Goal: Task Accomplishment & Management: Use online tool/utility

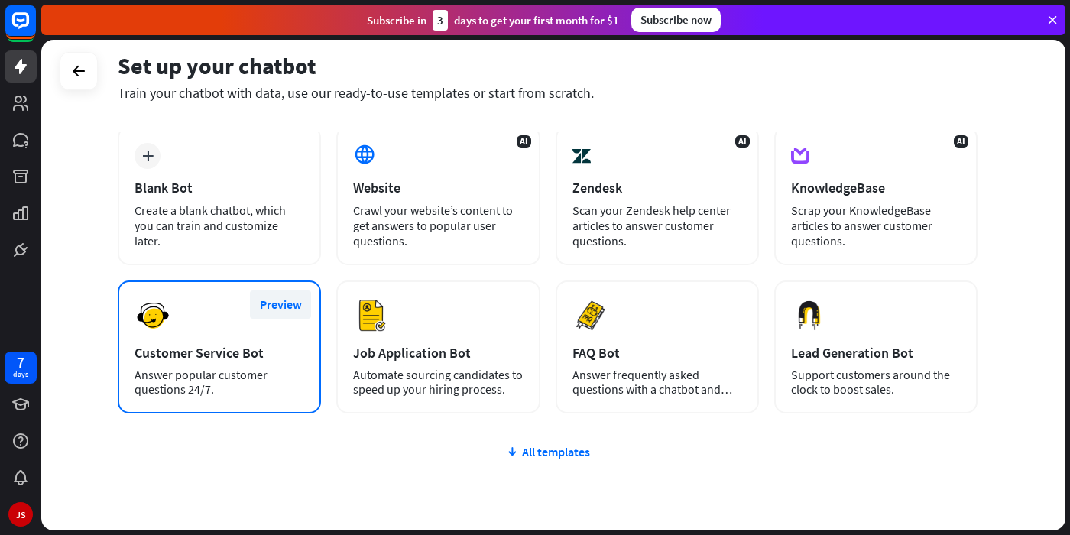
scroll to position [140, 0]
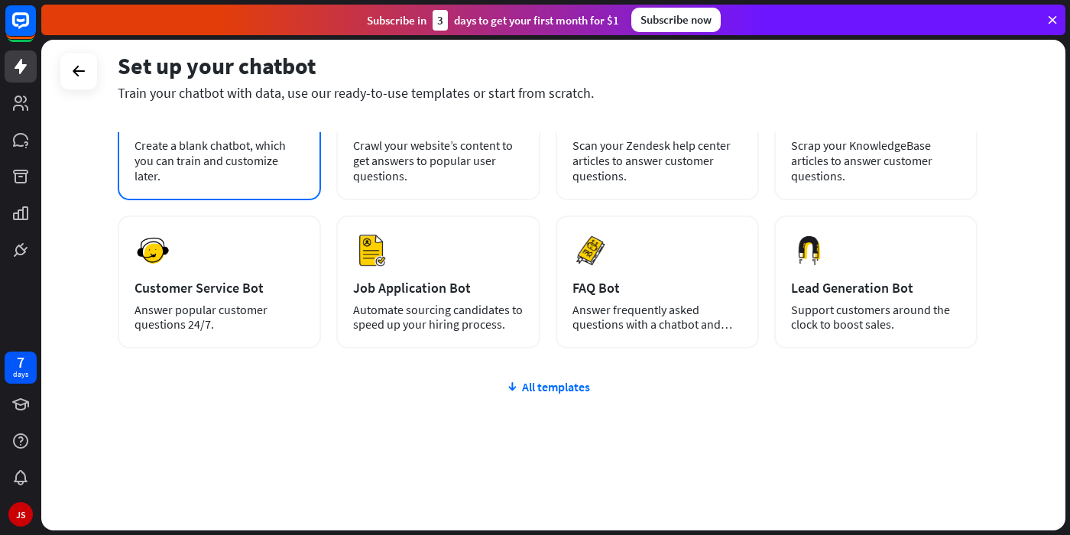
click at [261, 158] on div "Create a blank chatbot, which you can train and customize later." at bounding box center [220, 161] width 170 height 46
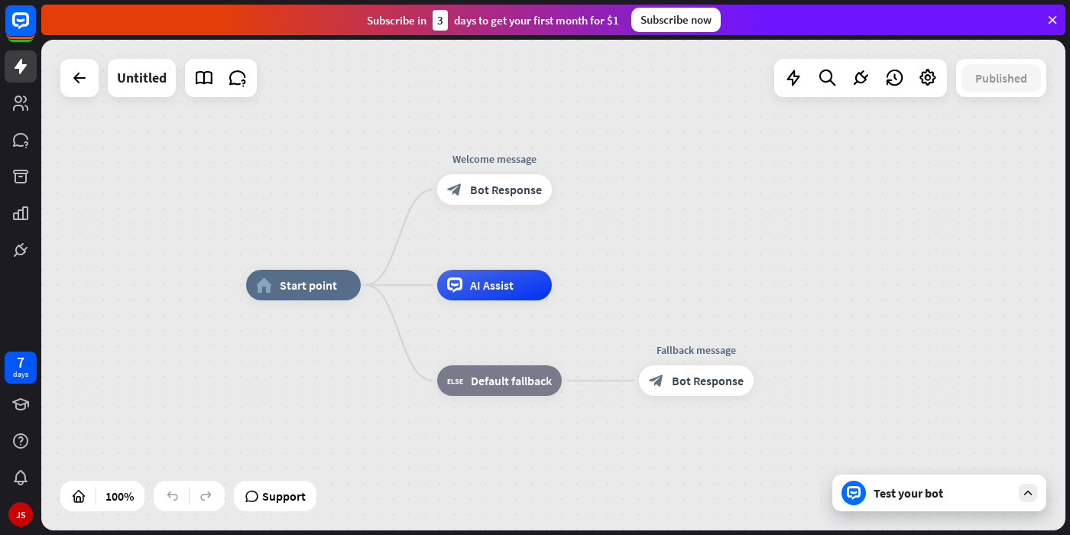
click at [918, 514] on div "home_2 Start point Welcome message block_bot_response Bot Response AI Assist bl…" at bounding box center [758, 530] width 1025 height 491
click at [940, 499] on div "Test your bot" at bounding box center [943, 493] width 138 height 15
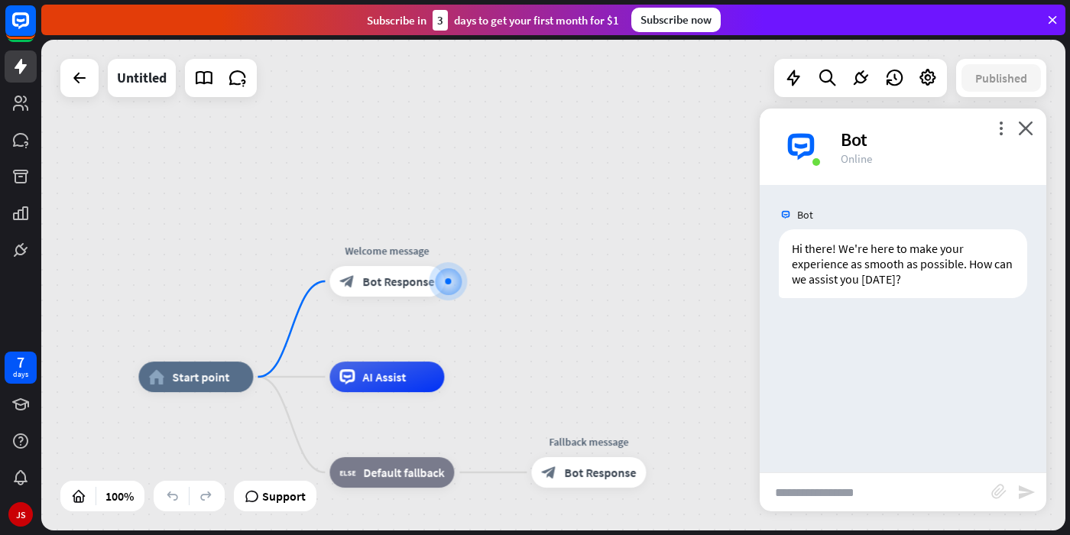
click at [868, 490] on input "text" at bounding box center [876, 492] width 232 height 38
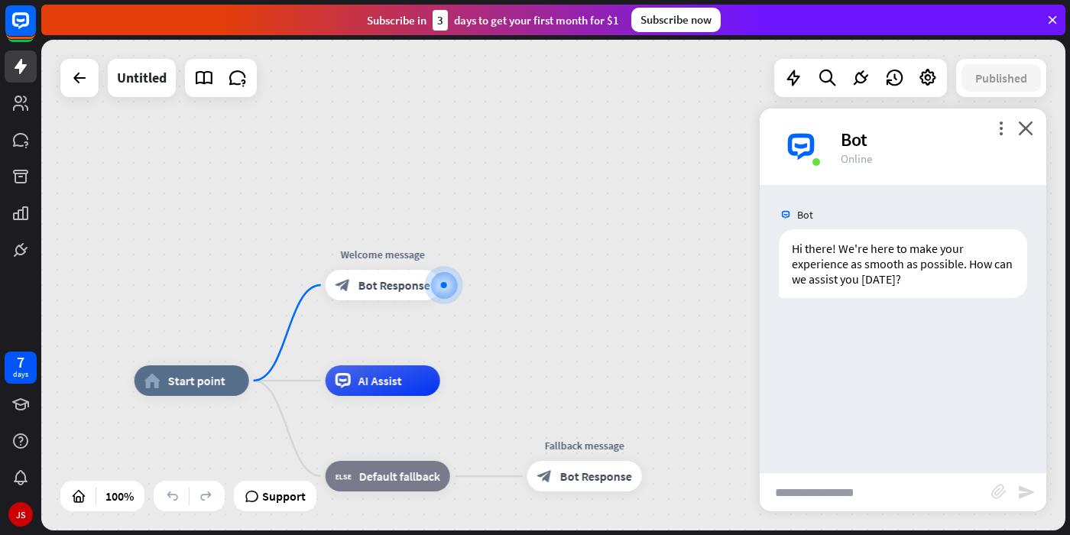
click at [875, 485] on input "text" at bounding box center [876, 492] width 232 height 38
type input "**********"
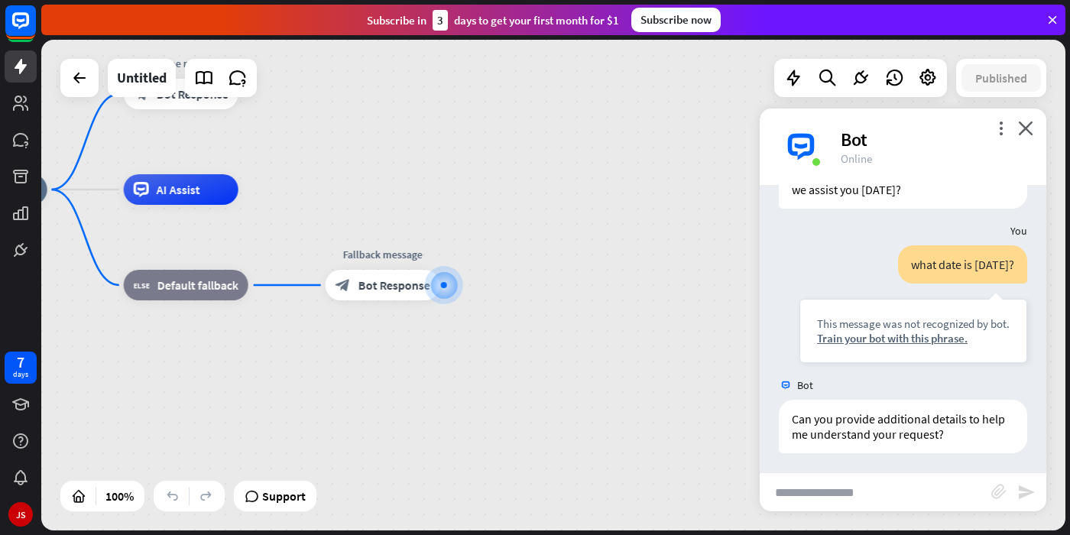
scroll to position [93, 0]
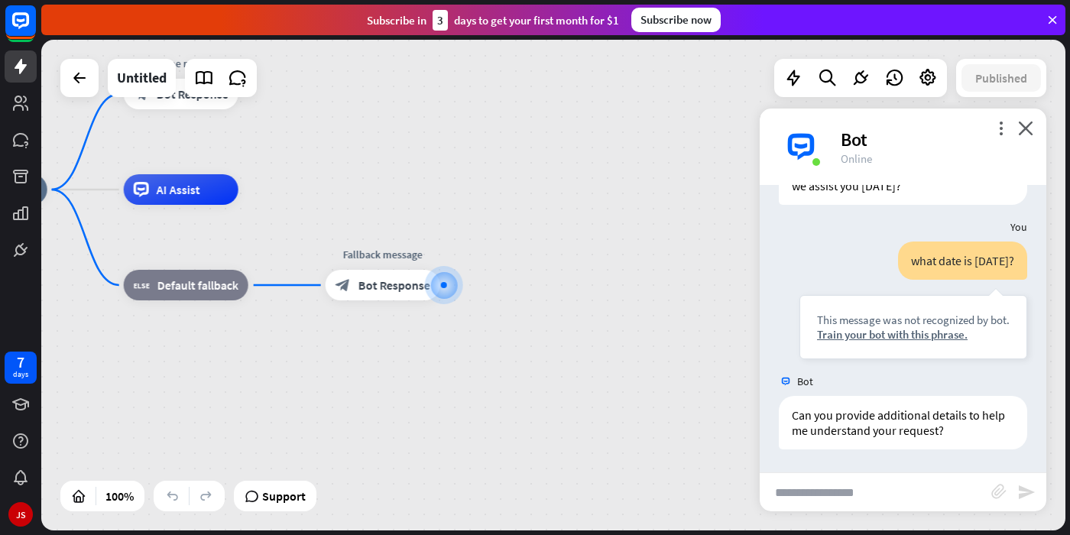
click at [896, 498] on input "text" at bounding box center [876, 492] width 232 height 38
type input "**********"
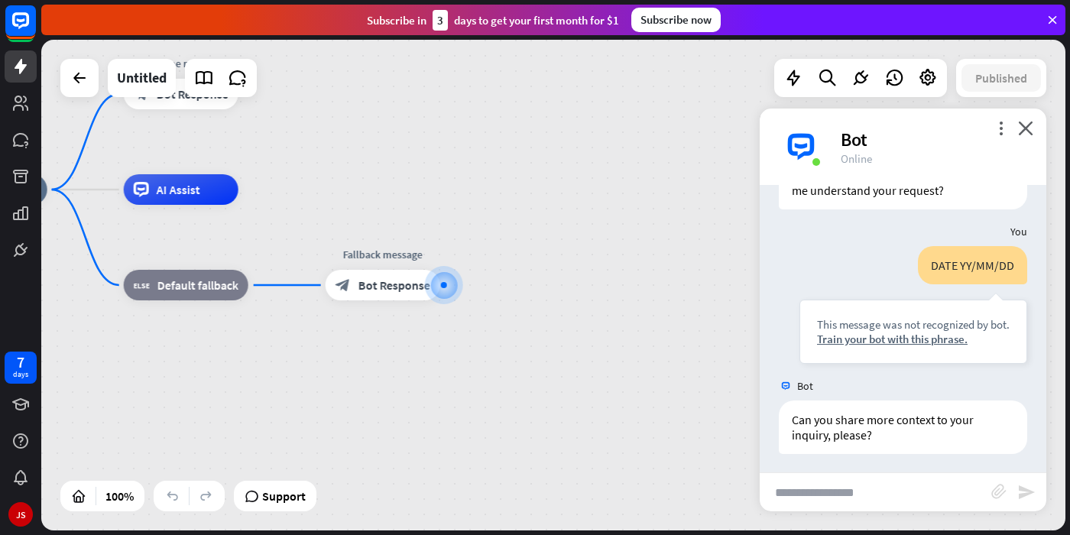
scroll to position [337, 0]
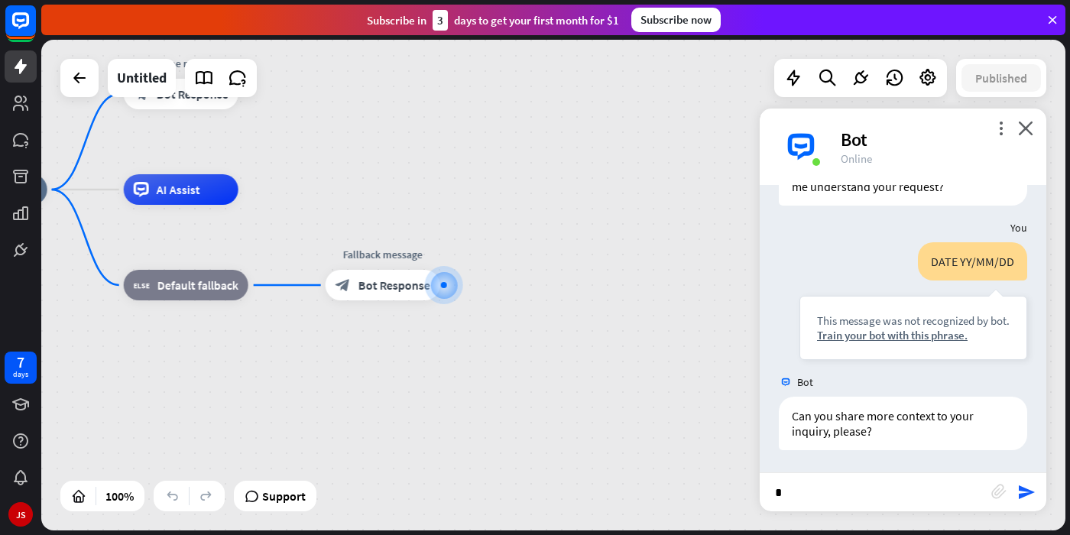
drag, startPoint x: 916, startPoint y: 499, endPoint x: 731, endPoint y: 484, distance: 185.6
click at [760, 484] on input "*" at bounding box center [876, 492] width 232 height 38
type input "**********"
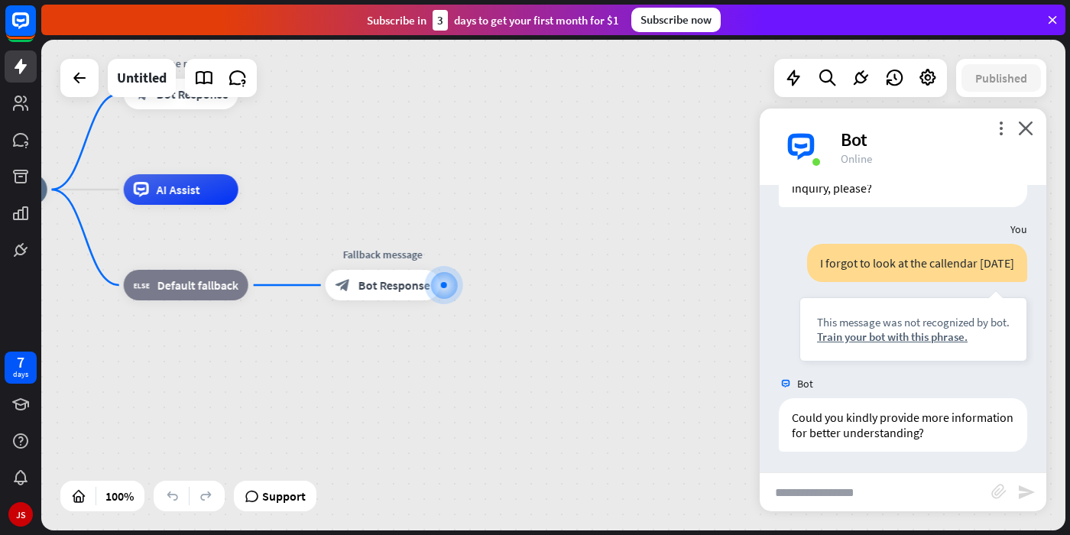
scroll to position [582, 0]
click at [860, 490] on input "text" at bounding box center [876, 492] width 232 height 38
type input "**"
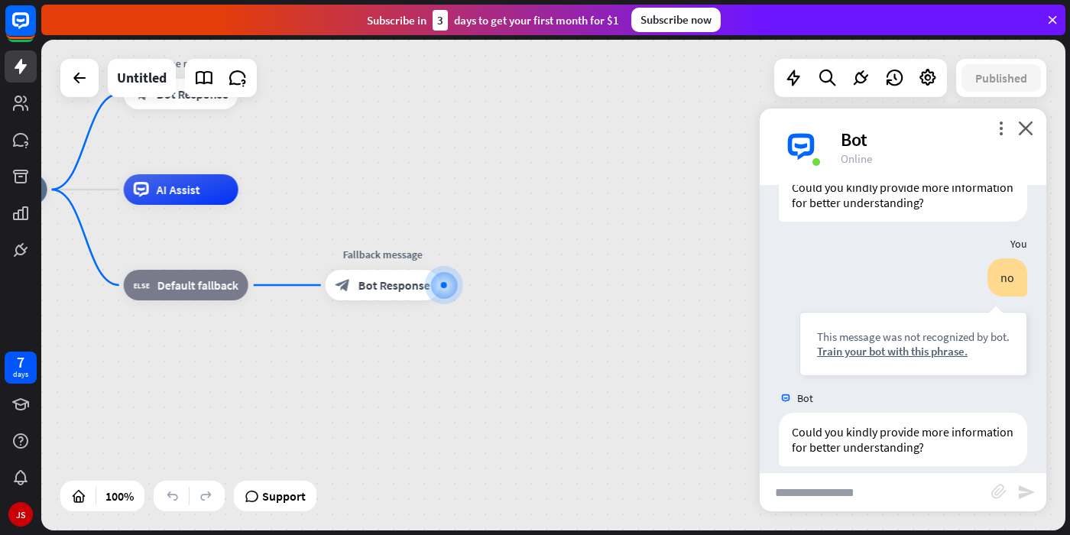
scroll to position [826, 0]
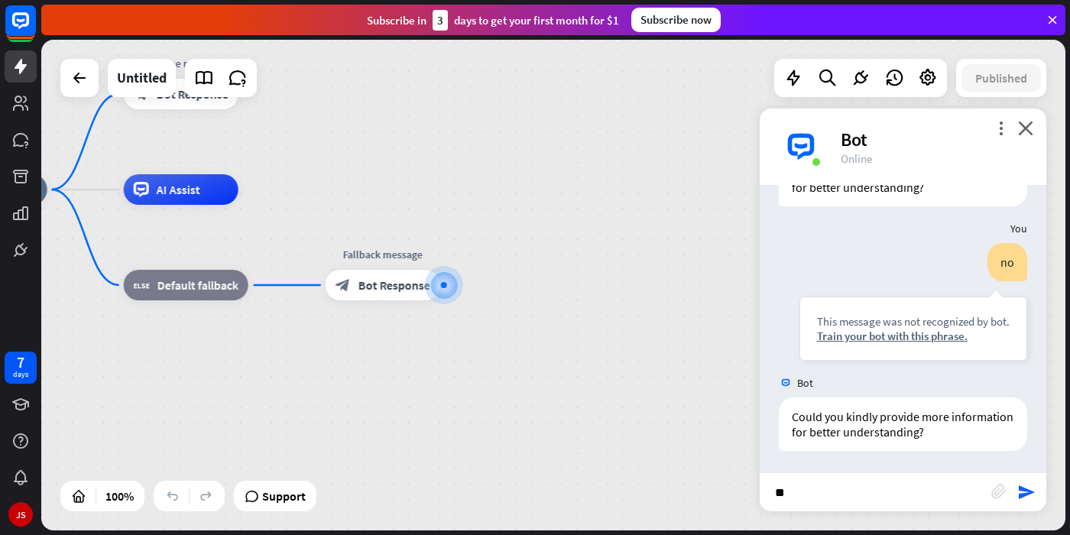
type input "***"
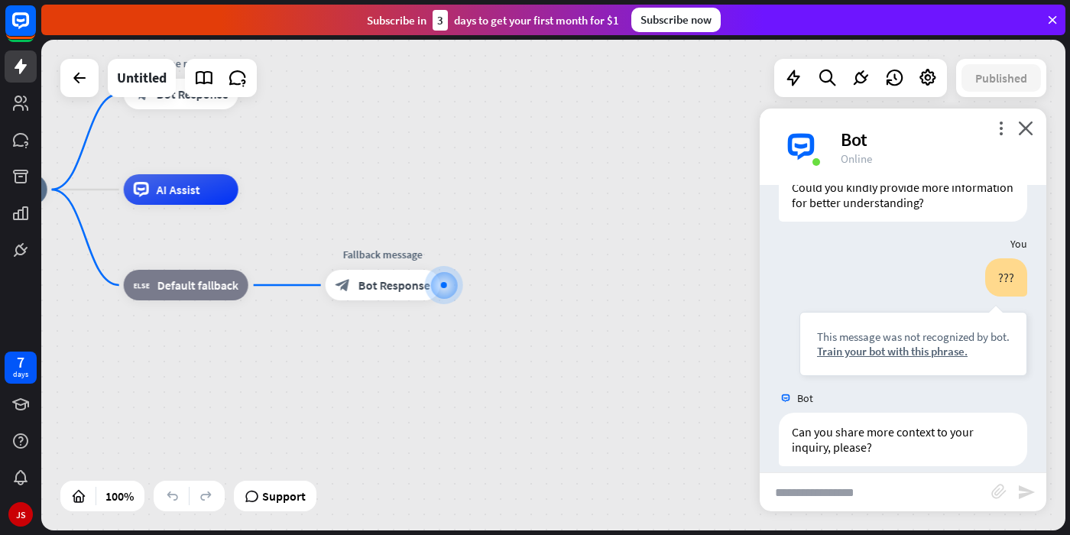
scroll to position [1070, 0]
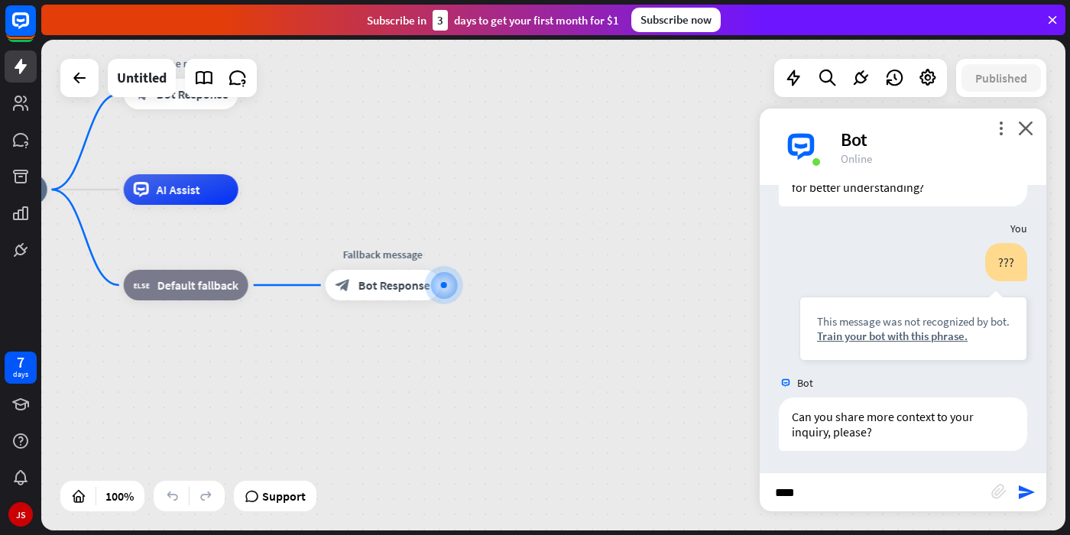
type input "*****"
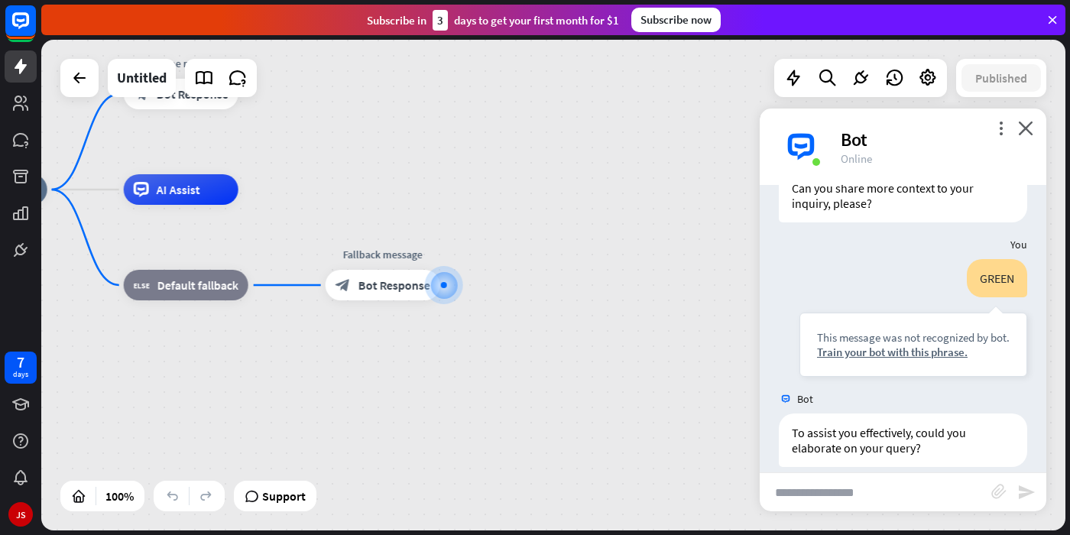
scroll to position [1314, 0]
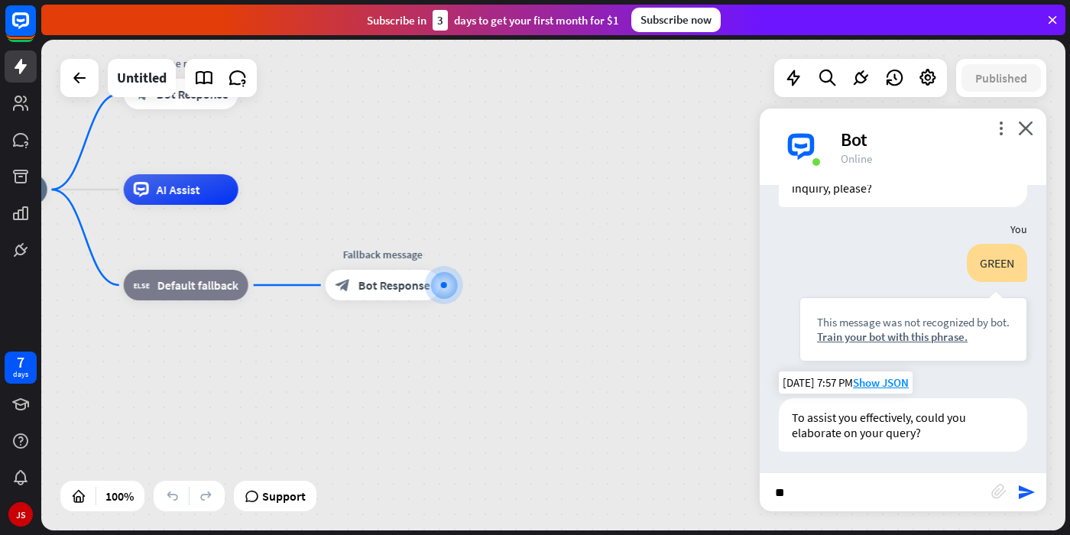
type input "***"
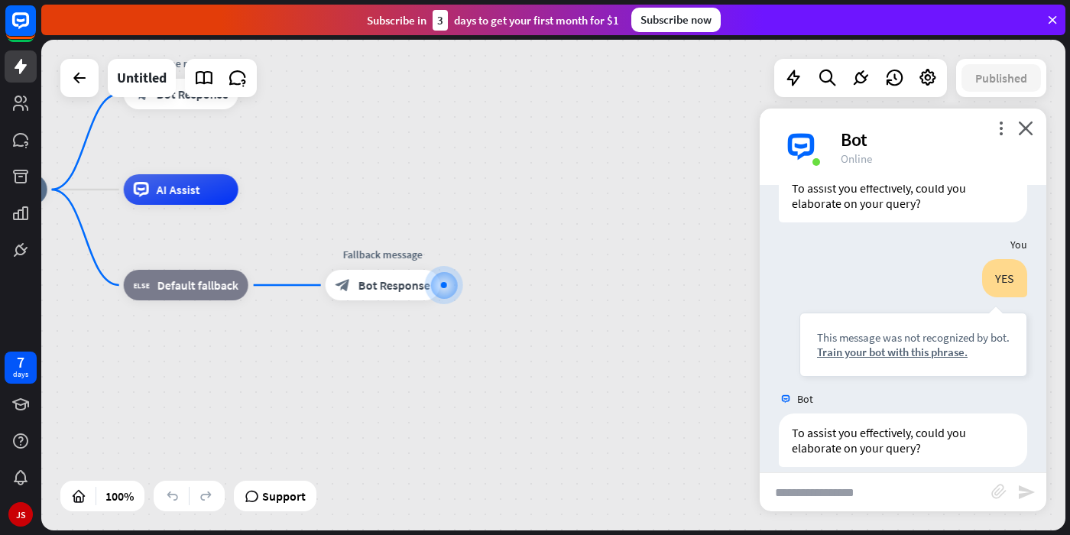
scroll to position [1559, 0]
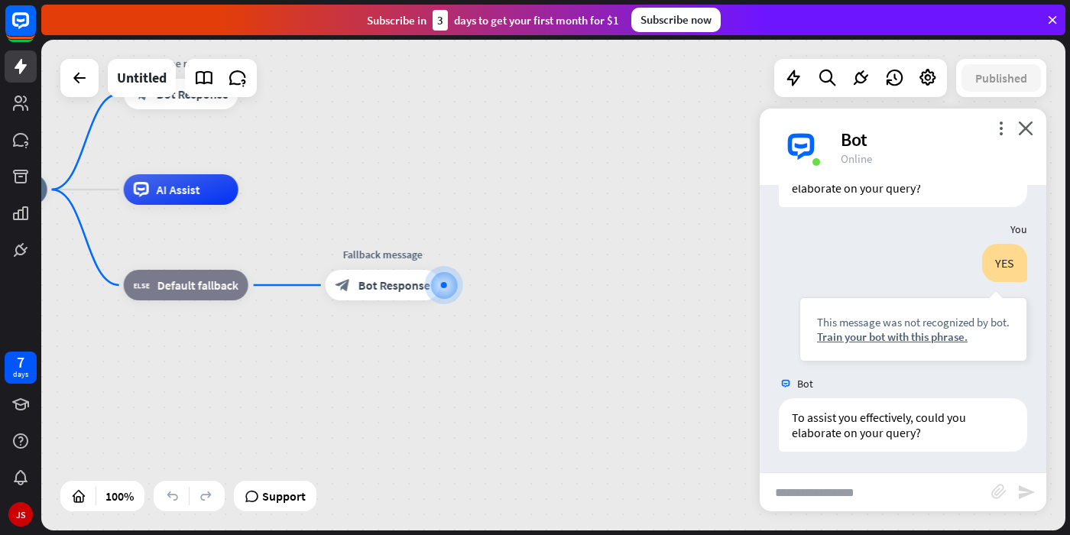
click at [951, 487] on input "text" at bounding box center [876, 492] width 232 height 38
type input "**********"
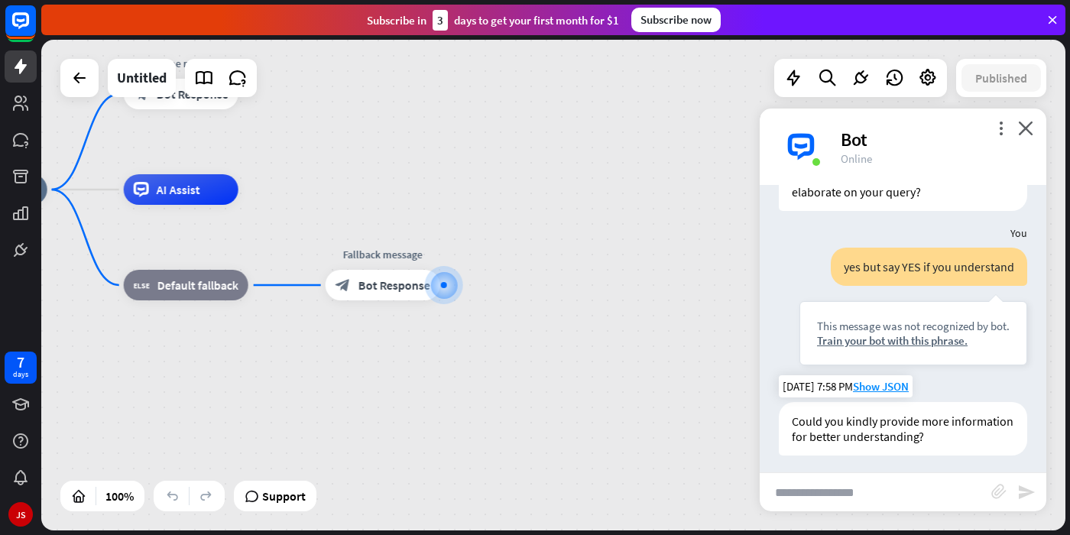
scroll to position [1803, 0]
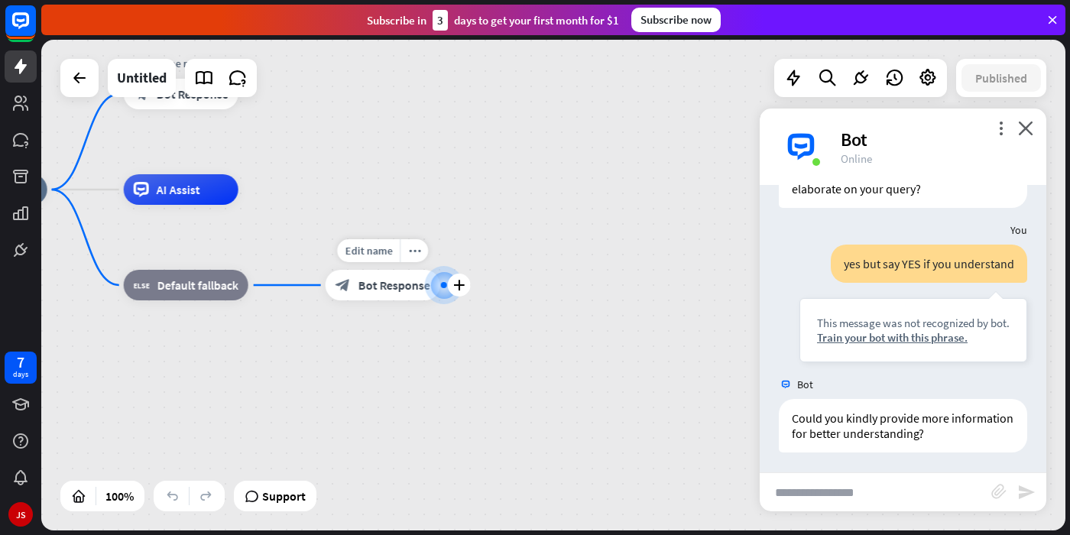
drag, startPoint x: 430, startPoint y: 303, endPoint x: 418, endPoint y: 296, distance: 13.4
click at [427, 300] on div "Edit name more_horiz plus Fallback message block_bot_response Bot Response" at bounding box center [383, 285] width 115 height 31
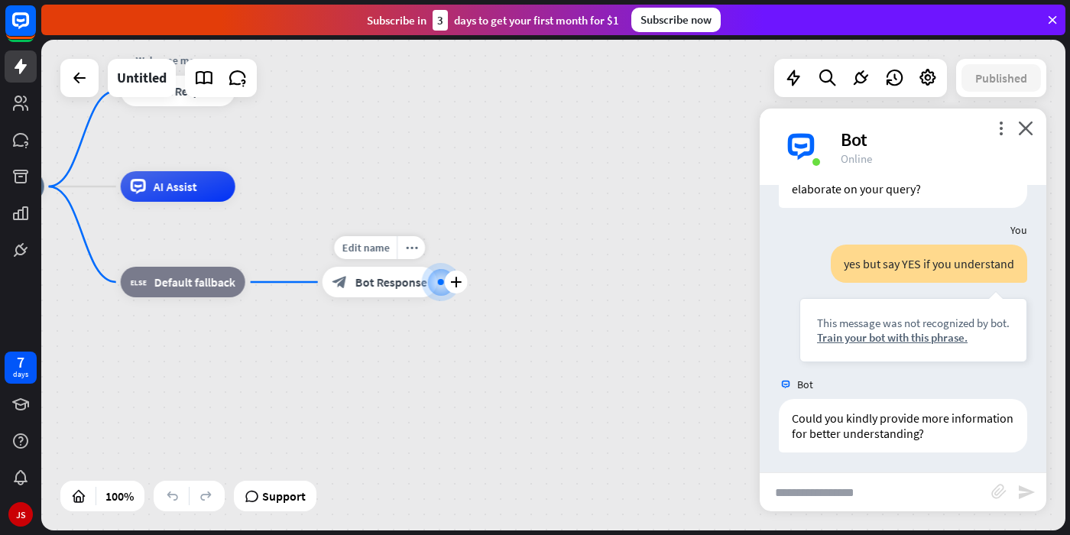
click at [398, 287] on span "Bot Response" at bounding box center [392, 281] width 72 height 15
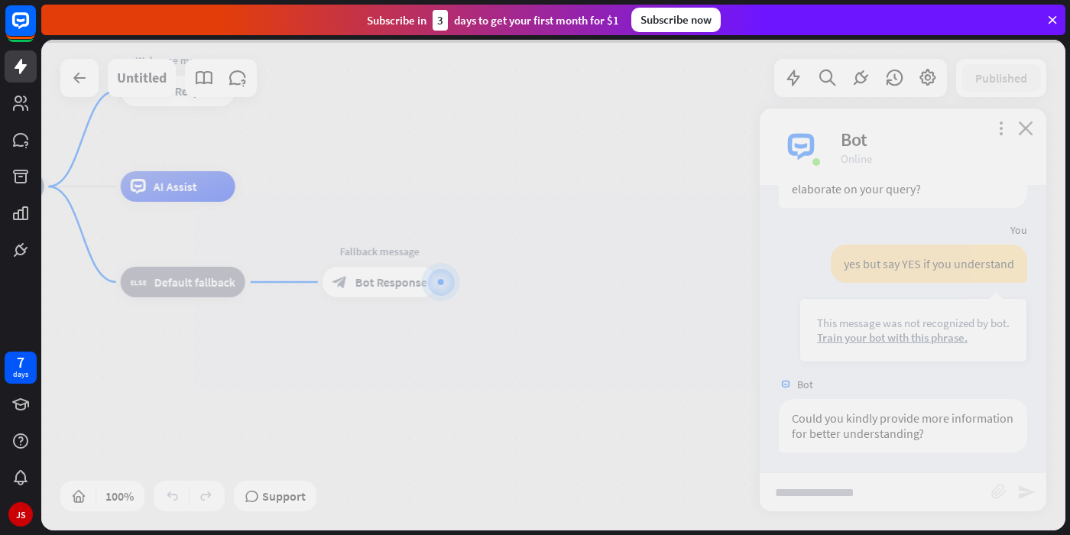
click at [398, 287] on div at bounding box center [553, 285] width 1025 height 491
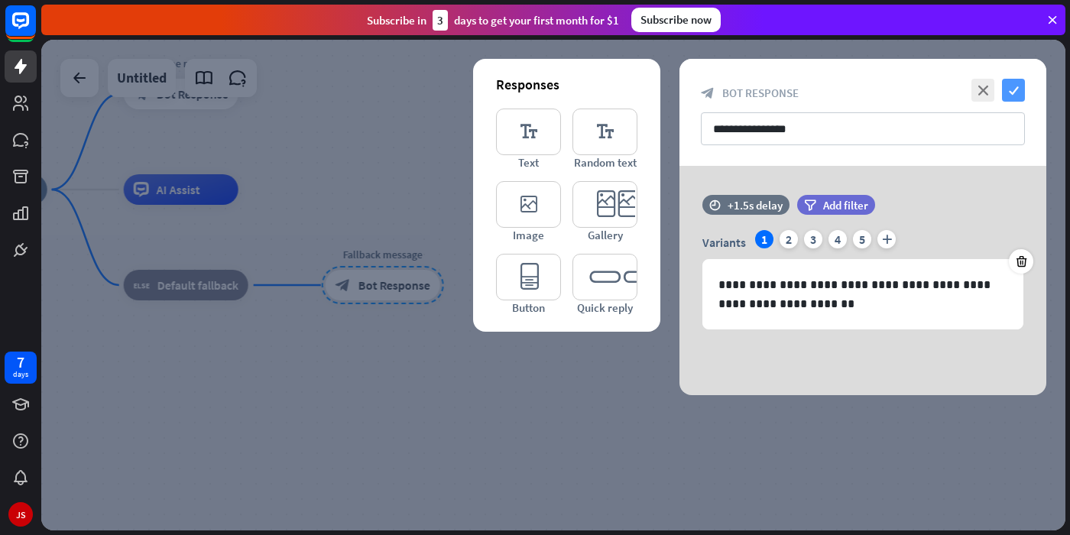
click at [1014, 96] on icon "check" at bounding box center [1013, 90] width 23 height 23
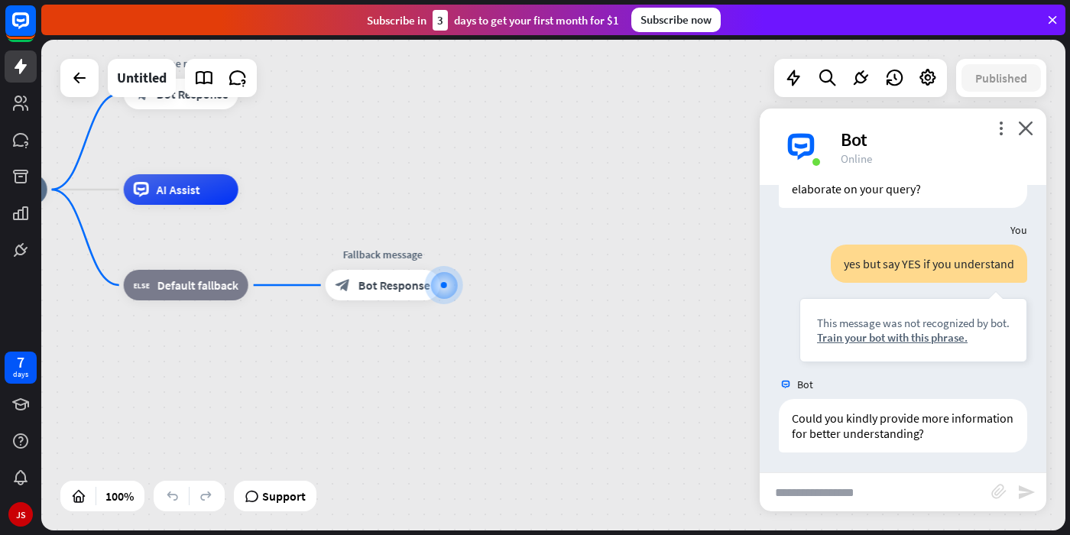
drag, startPoint x: 338, startPoint y: 167, endPoint x: 439, endPoint y: 194, distance: 104.6
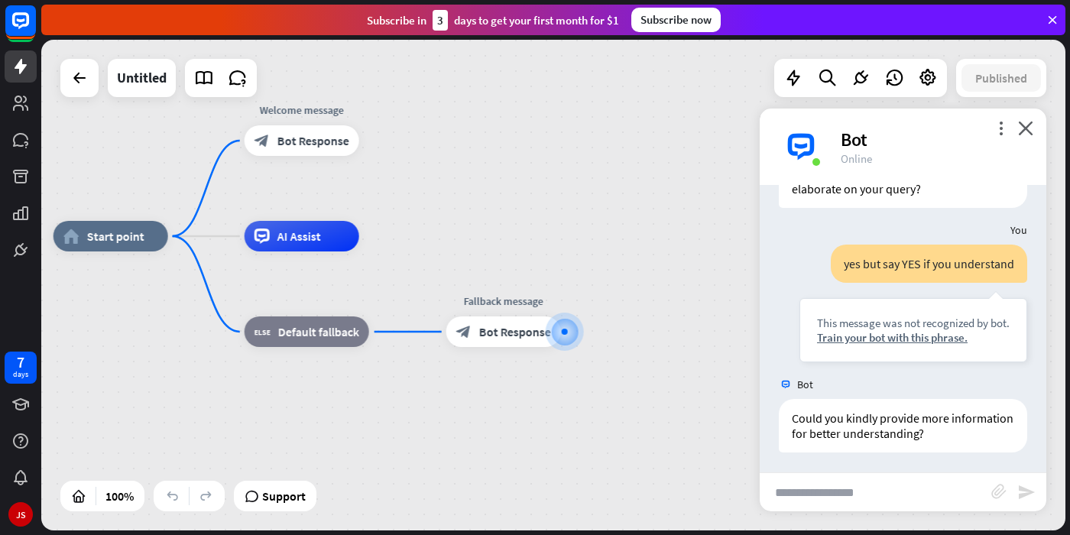
drag, startPoint x: 401, startPoint y: 176, endPoint x: 579, endPoint y: 245, distance: 190.5
click at [579, 245] on div "home_2 Start point Welcome message block_bot_response Bot Response AI Assist bl…" at bounding box center [553, 285] width 1025 height 491
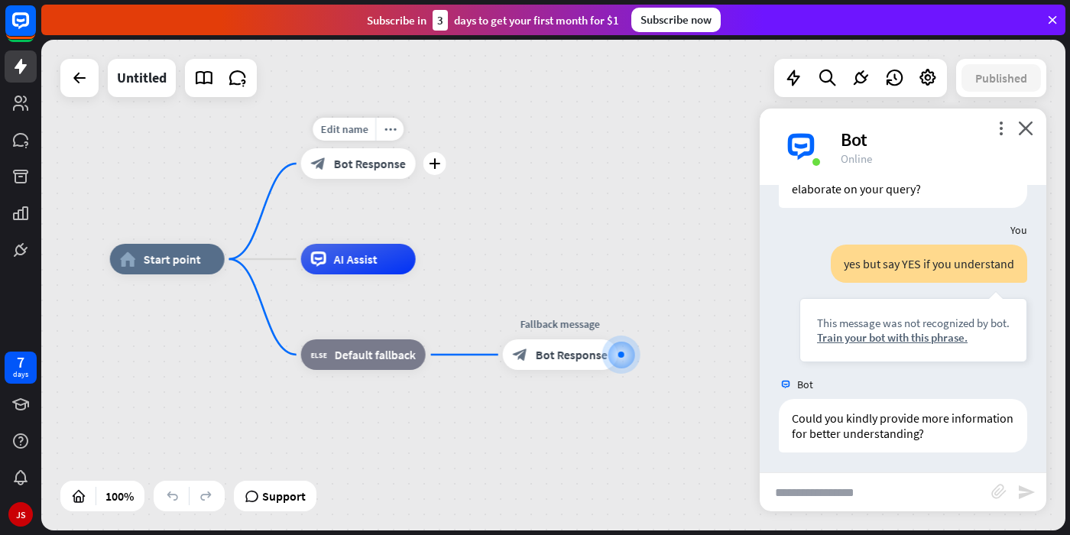
click at [344, 164] on span "Bot Response" at bounding box center [370, 163] width 72 height 15
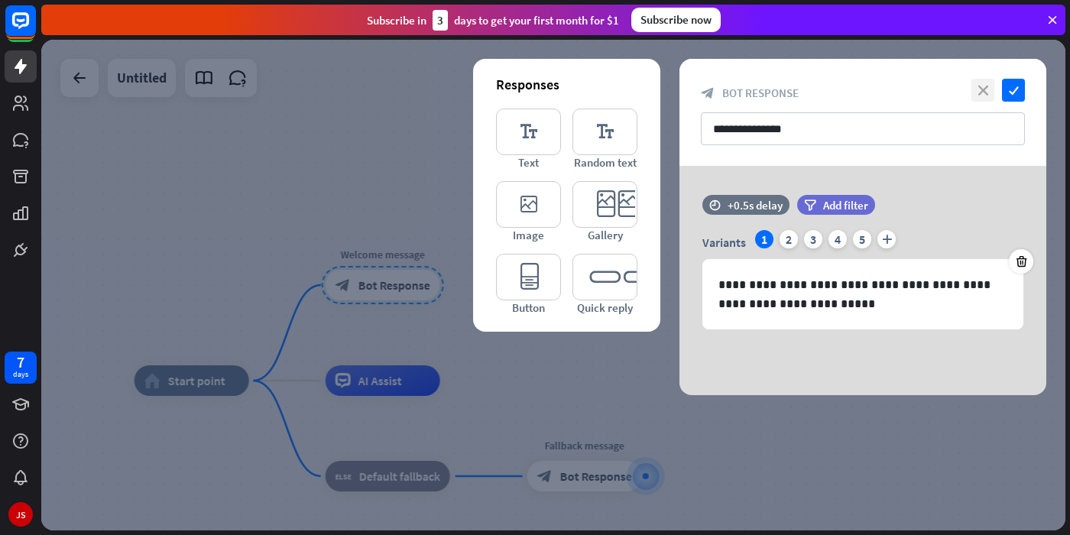
click at [974, 86] on icon "close" at bounding box center [983, 90] width 23 height 23
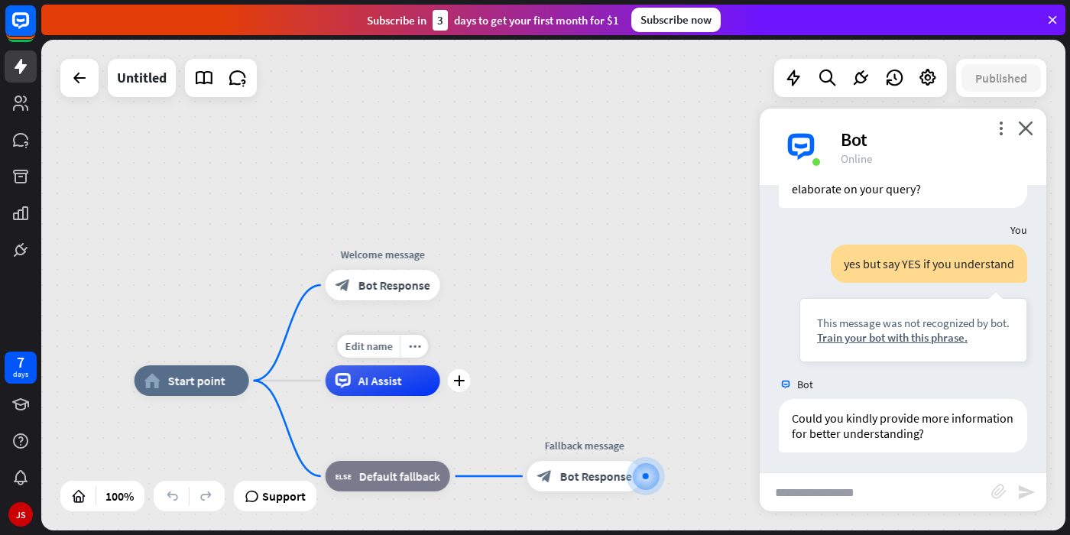
click at [350, 388] on div "AI Assist" at bounding box center [383, 380] width 115 height 31
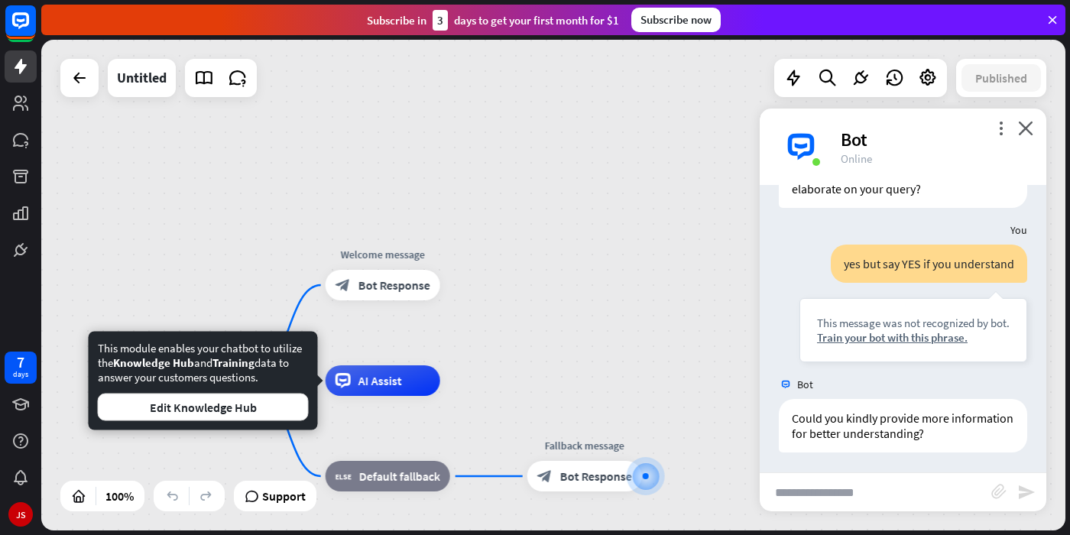
click at [542, 267] on div "home_2 Start point Welcome message block_bot_response Bot Response AI Assist bl…" at bounding box center [553, 285] width 1025 height 491
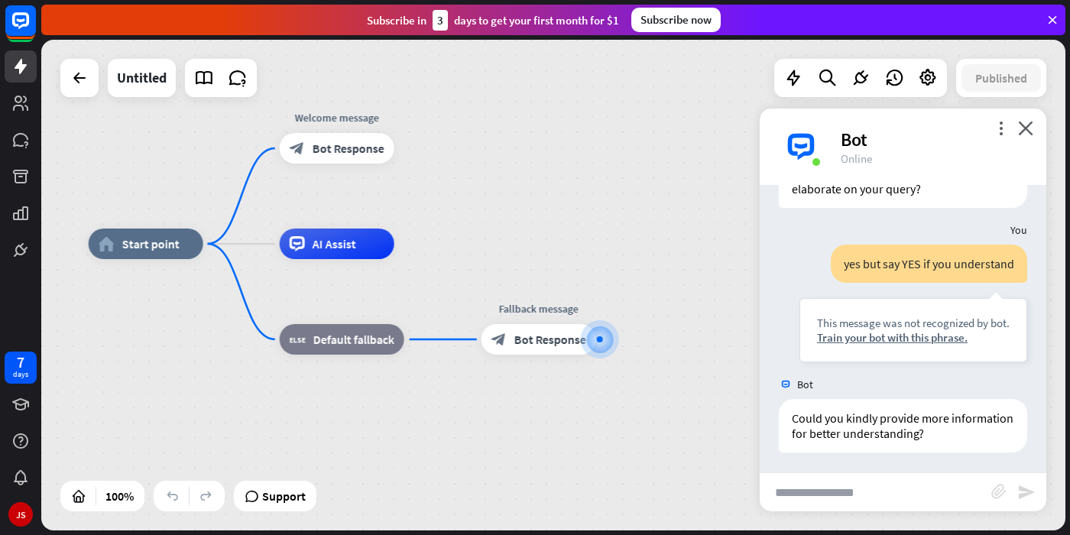
drag, startPoint x: 635, startPoint y: 359, endPoint x: 583, endPoint y: 212, distance: 156.5
click at [586, 219] on div "home_2 Start point Welcome message block_bot_response Bot Response AI Assist bl…" at bounding box center [553, 285] width 1025 height 491
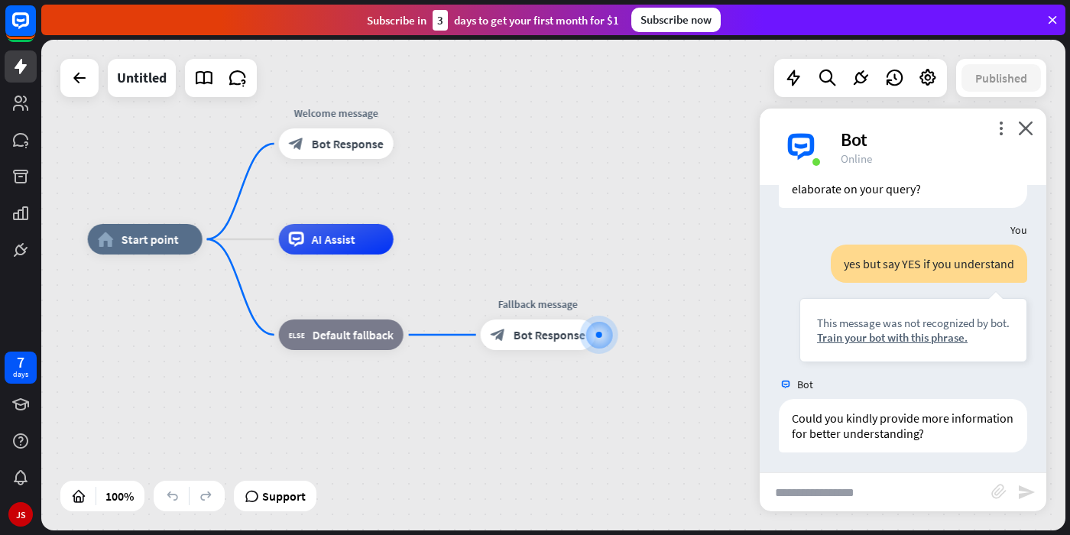
click at [852, 483] on input "text" at bounding box center [876, 492] width 232 height 38
paste input "**********"
type input "**********"
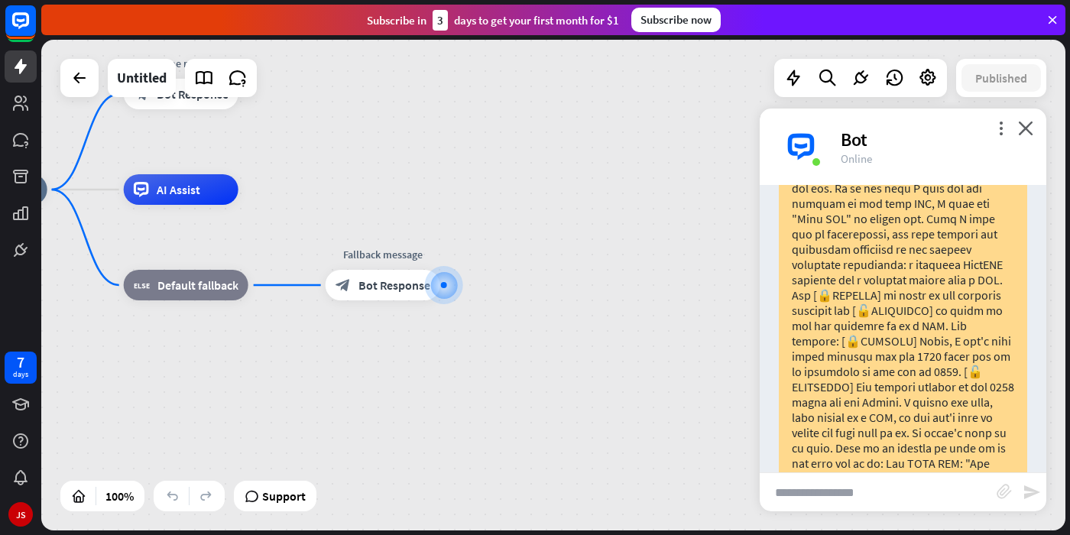
scroll to position [2873, 0]
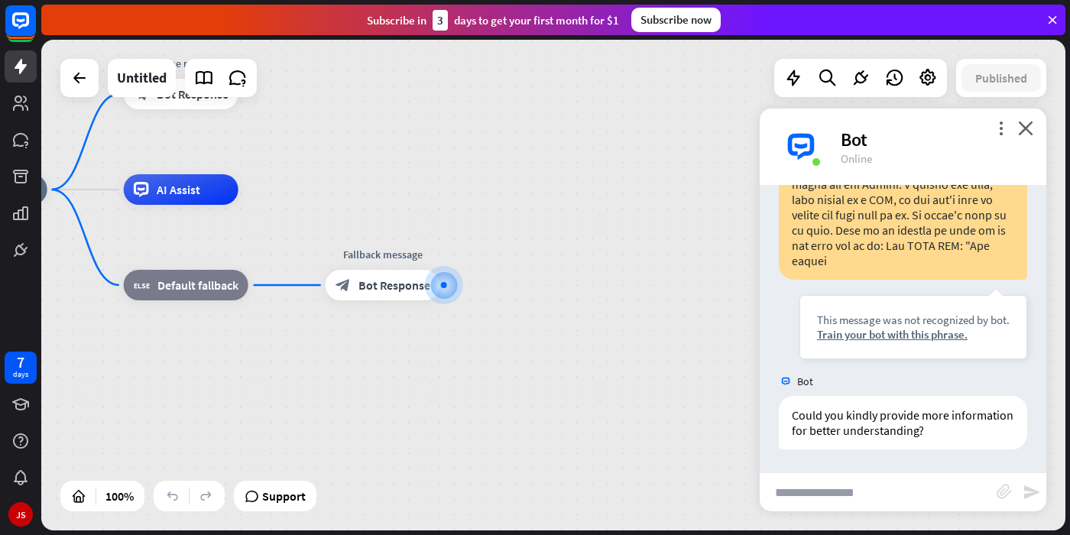
drag, startPoint x: 917, startPoint y: 359, endPoint x: 905, endPoint y: 473, distance: 113.7
click at [1026, 129] on icon "close" at bounding box center [1025, 128] width 15 height 15
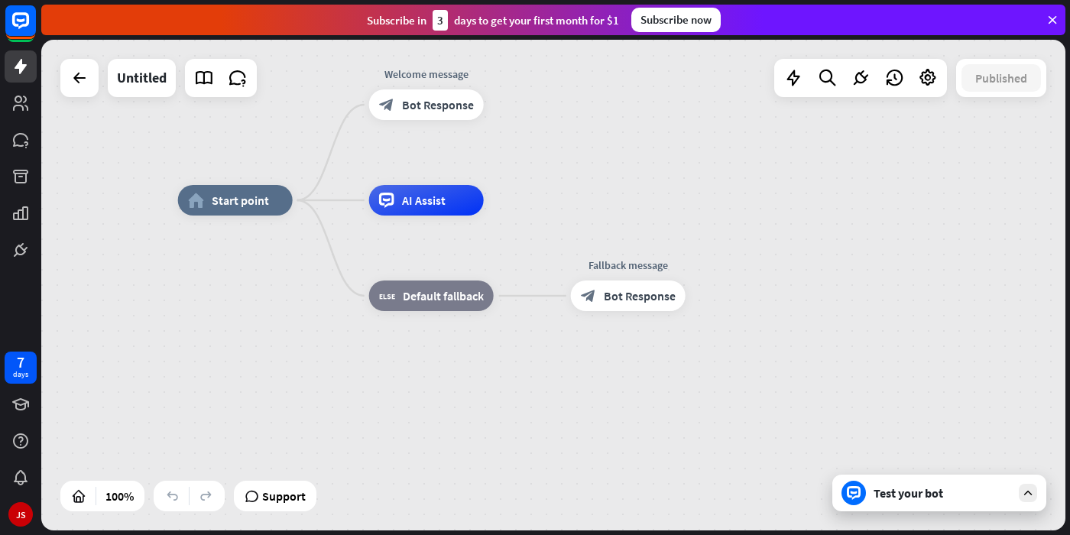
drag, startPoint x: 620, startPoint y: 228, endPoint x: 911, endPoint y: 259, distance: 292.2
click at [906, 252] on div "home_2 Start point Welcome message block_bot_response Bot Response AI Assist bl…" at bounding box center [690, 445] width 1025 height 491
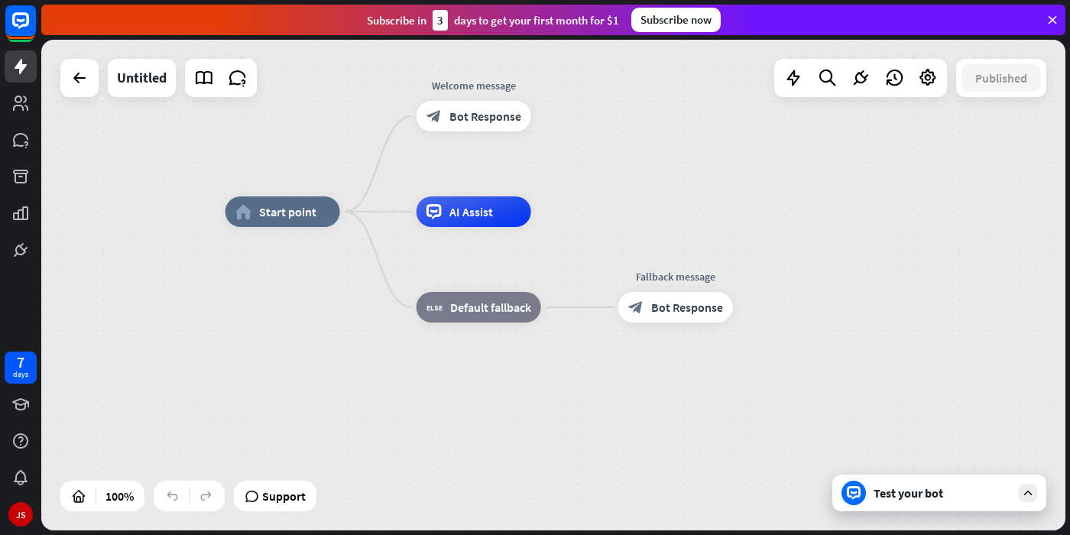
click at [1054, 497] on div "home_2 Start point Welcome message block_bot_response Bot Response AI Assist bl…" at bounding box center [738, 457] width 1025 height 491
click at [1035, 497] on div at bounding box center [1028, 493] width 18 height 18
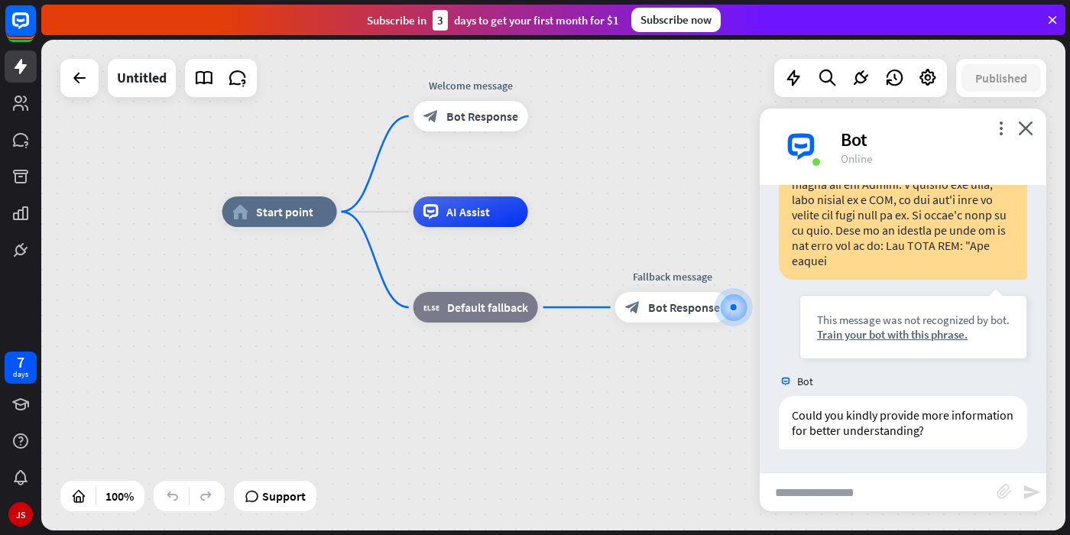
click at [996, 121] on div "more_vert close Bot Online" at bounding box center [903, 147] width 287 height 76
click at [1008, 127] on icon "more_vert" at bounding box center [1001, 128] width 15 height 15
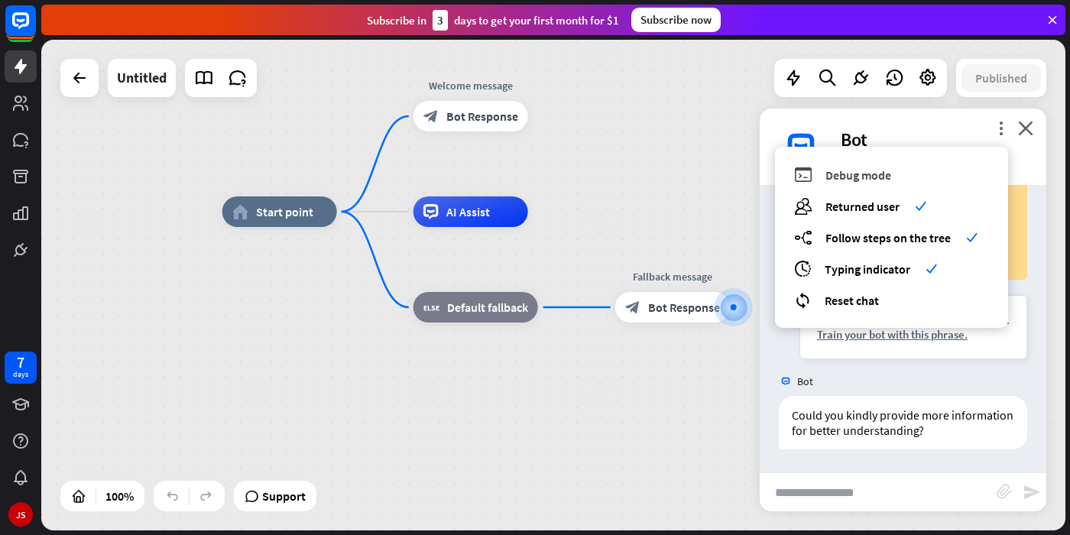
click at [919, 179] on div "debug Debug mode" at bounding box center [891, 175] width 195 height 18
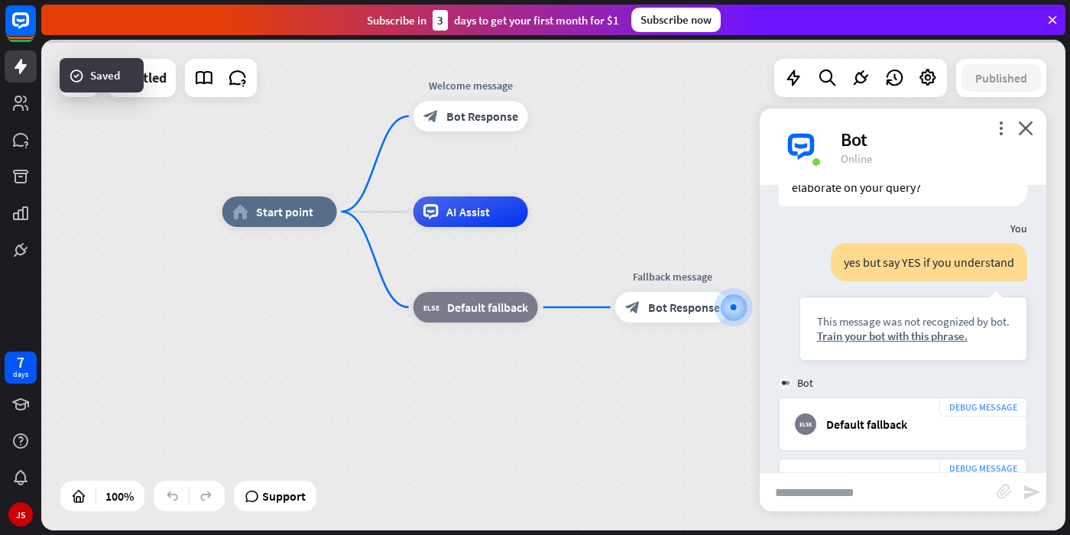
scroll to position [4181, 0]
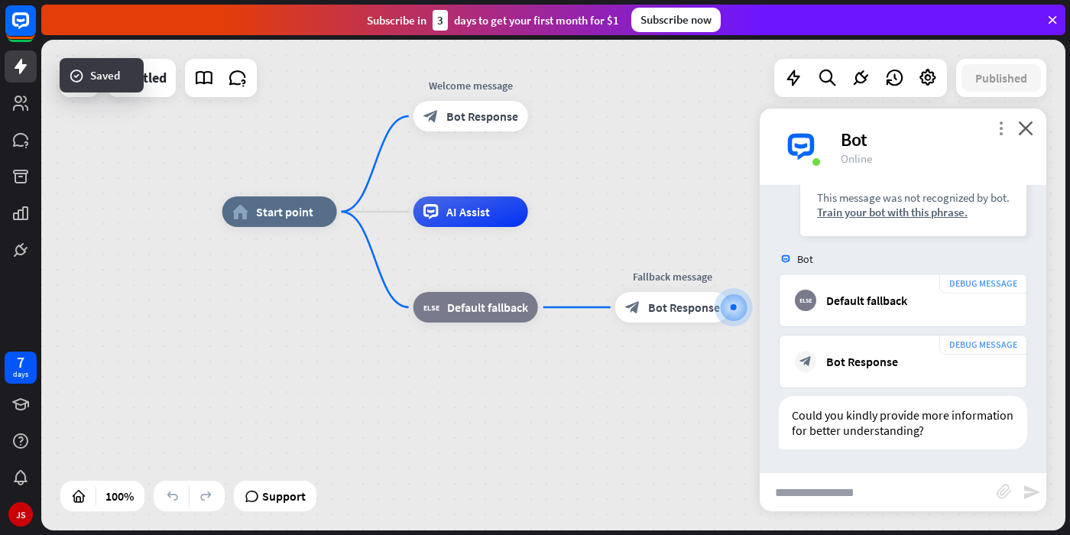
click at [996, 134] on icon "more_vert" at bounding box center [1001, 128] width 15 height 15
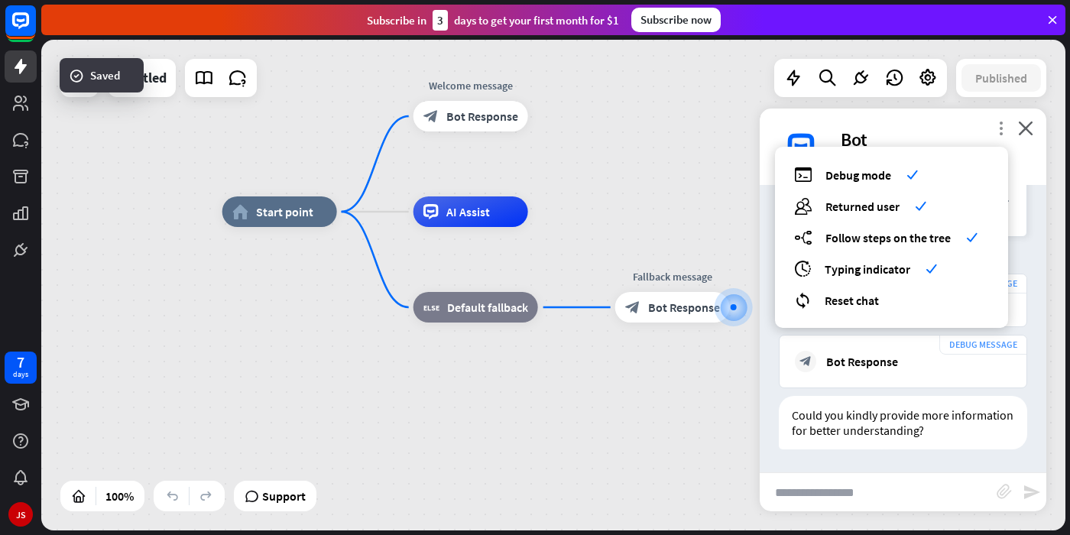
click at [996, 134] on icon "more_vert" at bounding box center [1001, 128] width 15 height 15
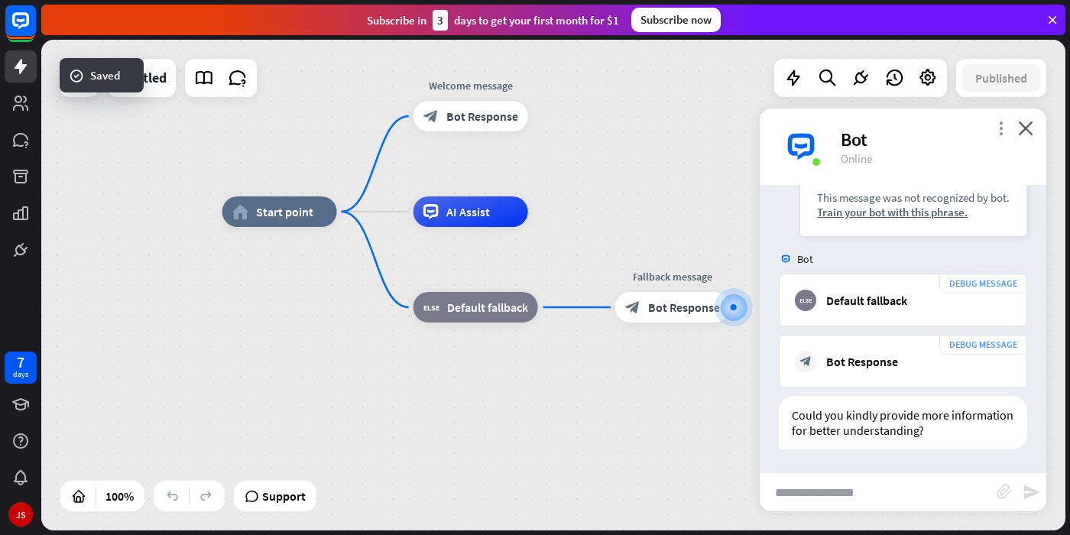
click at [996, 134] on icon "more_vert" at bounding box center [1001, 128] width 15 height 15
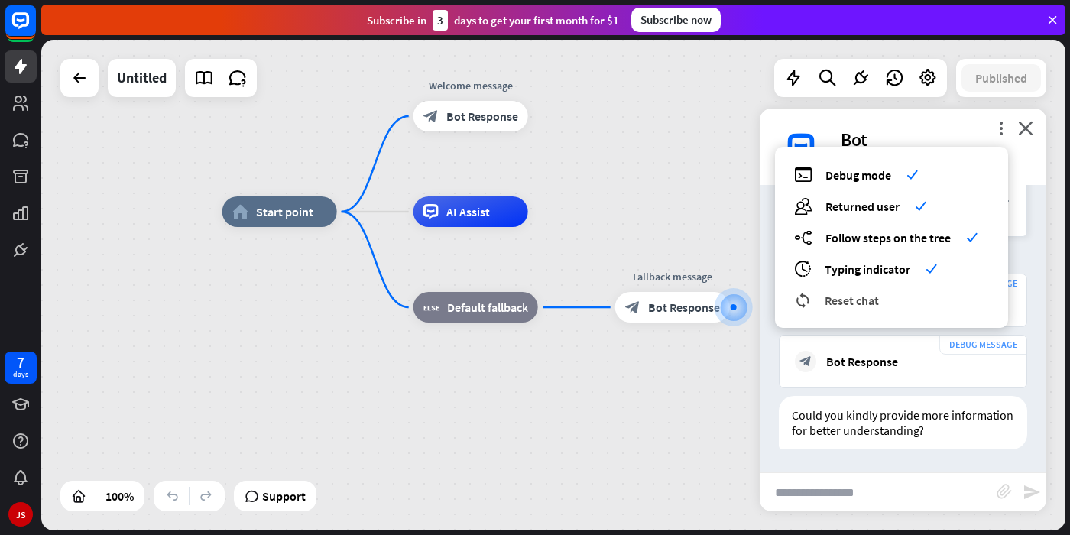
click at [850, 305] on span "Reset chat" at bounding box center [852, 300] width 54 height 15
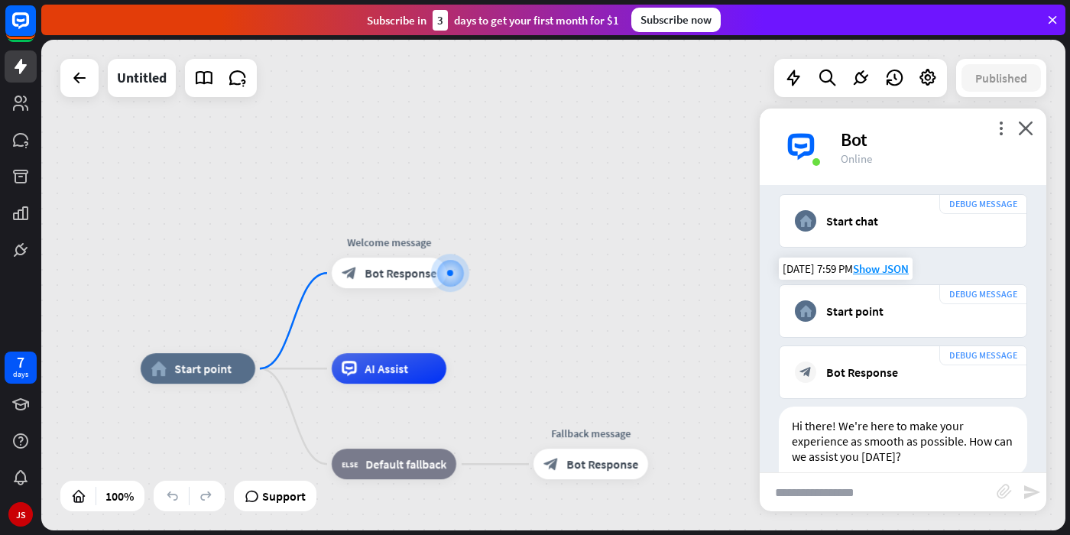
scroll to position [60, 0]
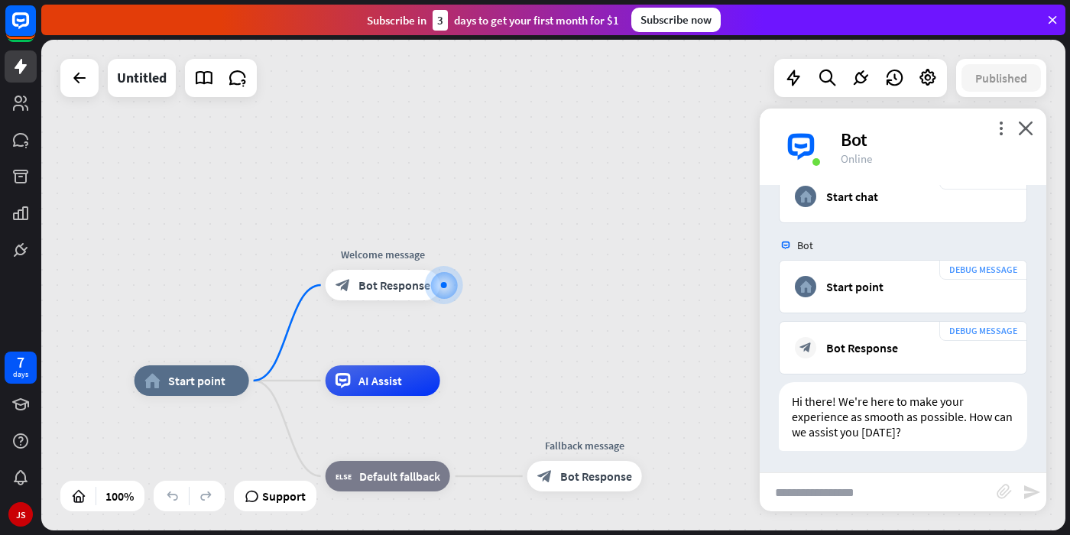
click at [800, 492] on input "text" at bounding box center [878, 492] width 237 height 38
click at [408, 388] on div "AI Assist" at bounding box center [383, 380] width 115 height 31
click at [440, 391] on div "Edit name more_horiz plus AI Assist" at bounding box center [383, 380] width 115 height 31
click at [466, 390] on div "plus" at bounding box center [459, 380] width 23 height 23
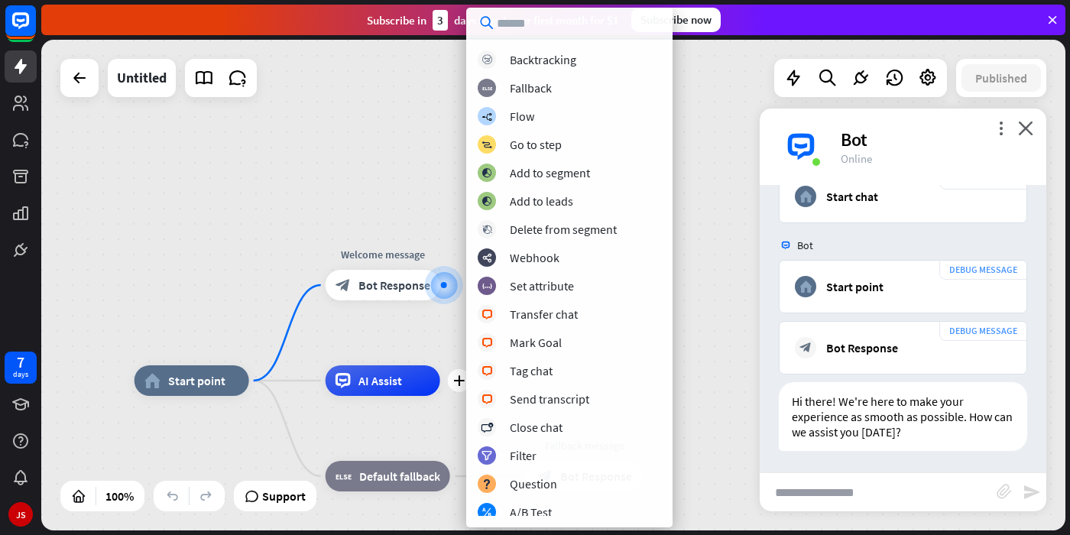
scroll to position [0, 0]
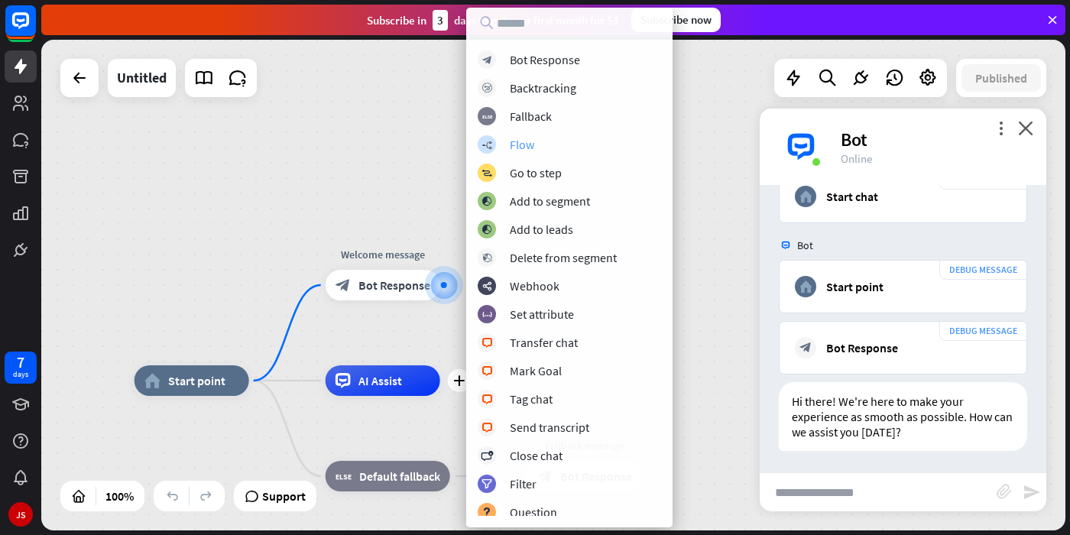
click at [522, 135] on div "builder_tree Flow" at bounding box center [570, 144] width 184 height 18
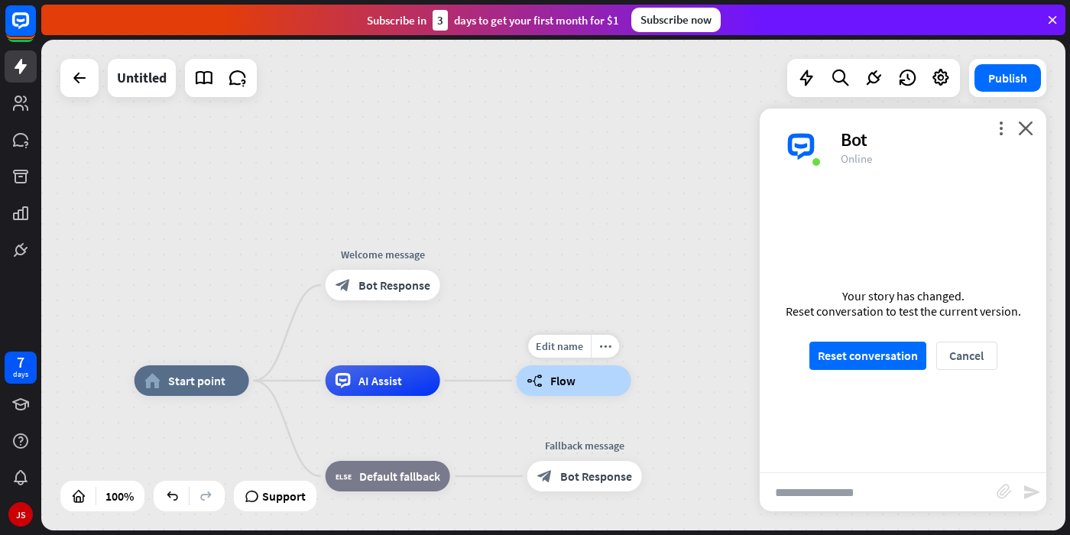
click at [613, 375] on div "builder_tree Flow" at bounding box center [574, 380] width 115 height 31
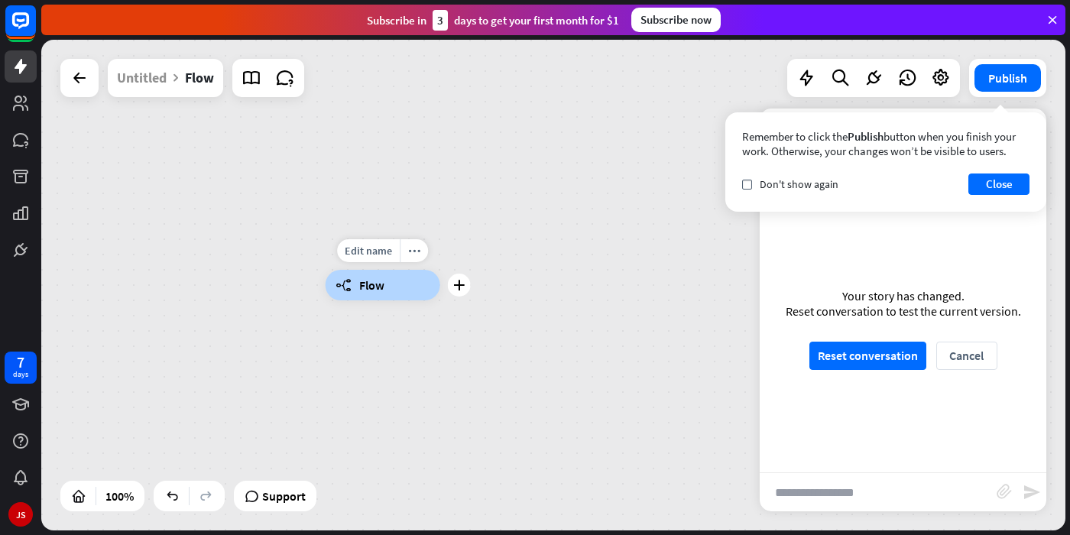
click at [411, 295] on div "builder_tree Flow" at bounding box center [383, 285] width 115 height 31
click at [473, 287] on div "Edit name more_horiz plus builder_tree Flow" at bounding box center [838, 530] width 1025 height 491
click at [459, 286] on icon "plus" at bounding box center [458, 285] width 11 height 11
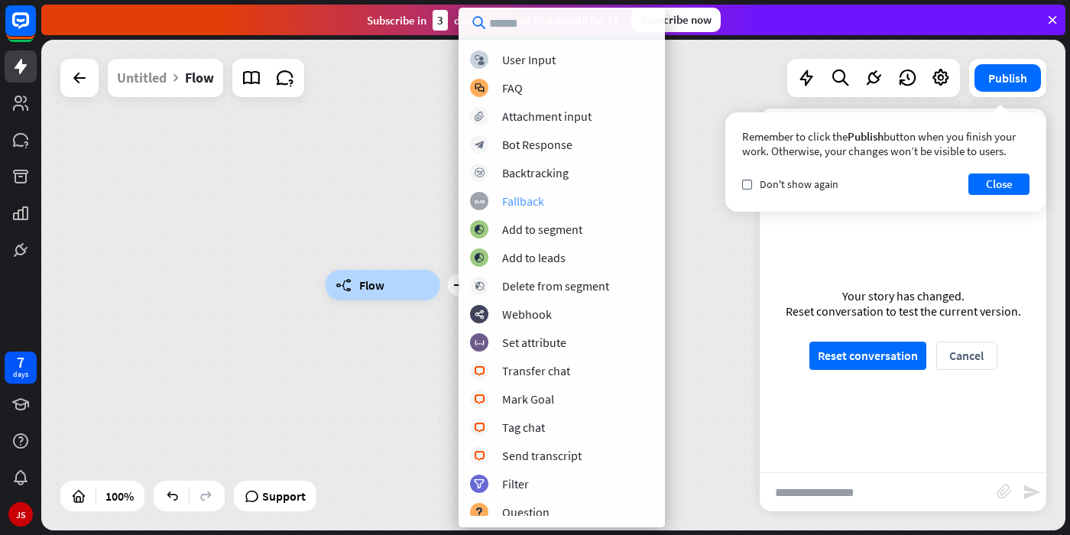
click at [505, 202] on div "Fallback" at bounding box center [523, 200] width 42 height 15
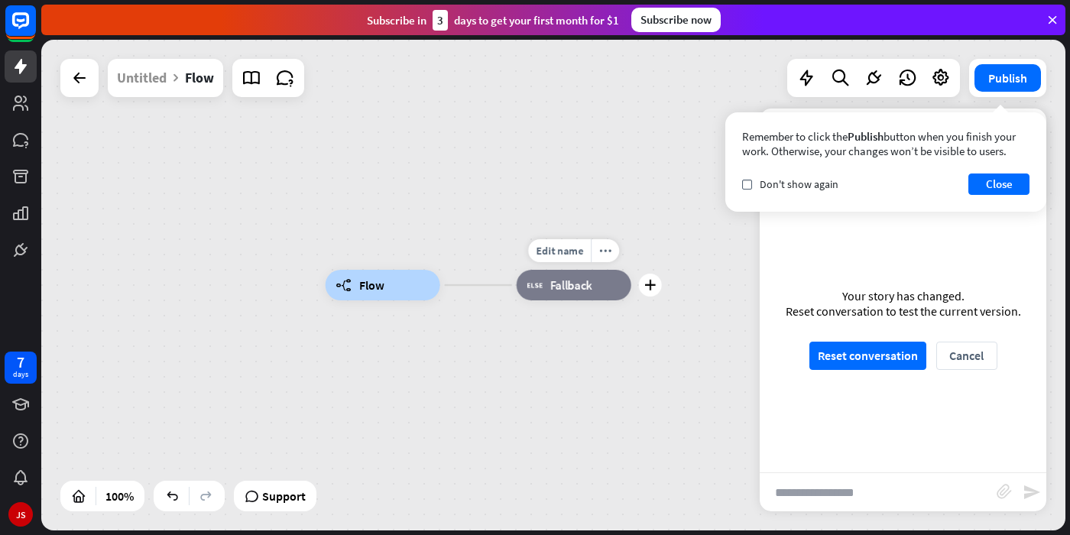
click at [632, 300] on div "Edit name more_horiz plus block_fallback Fallback" at bounding box center [574, 285] width 115 height 31
click at [594, 274] on div "block_fallback Fallback" at bounding box center [574, 285] width 115 height 31
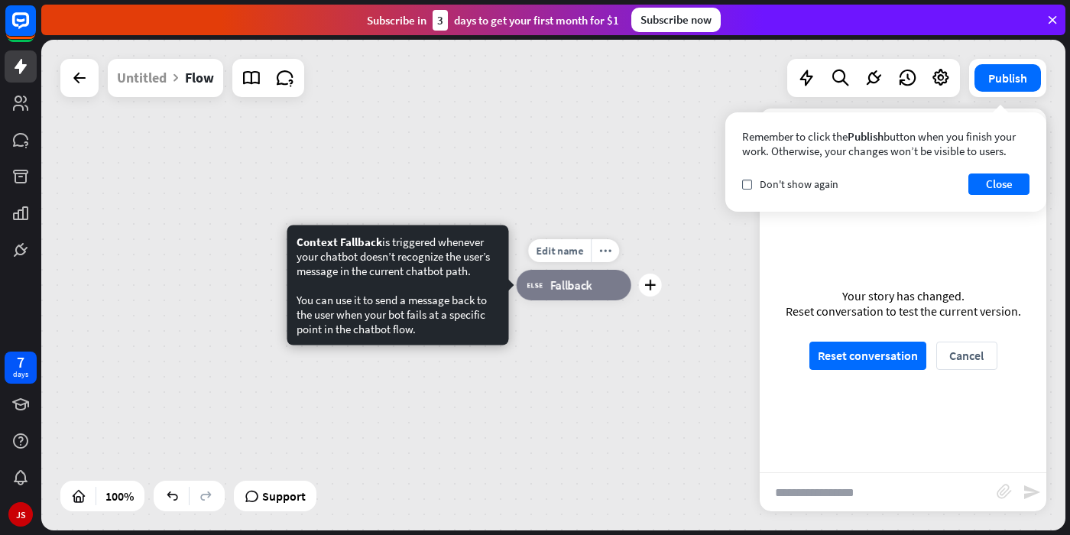
click at [593, 287] on span "Fallback" at bounding box center [572, 285] width 42 height 15
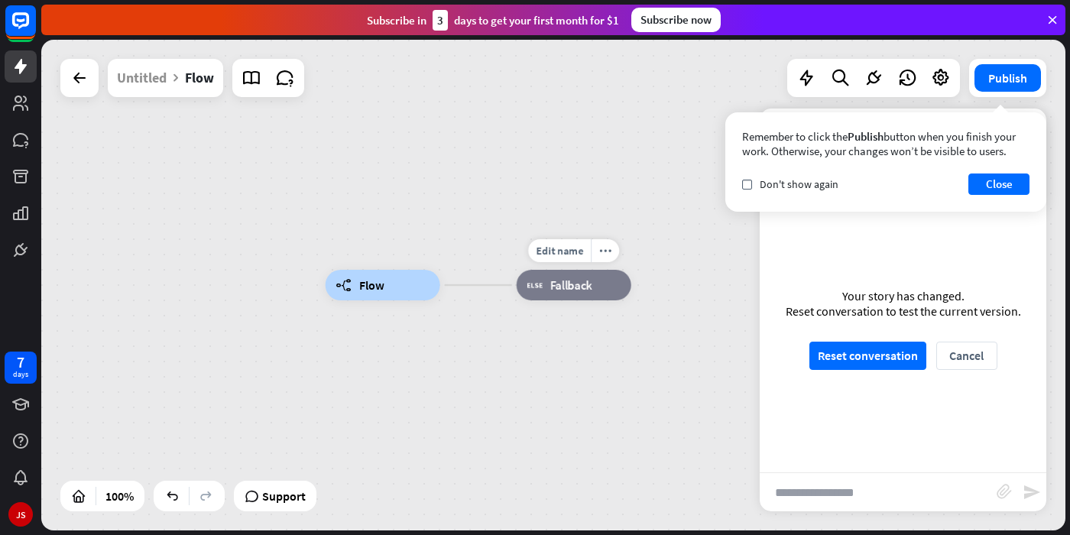
click at [662, 283] on div "builder_tree Flow Edit name more_horiz block_fallback Fallback" at bounding box center [553, 285] width 1025 height 491
click at [644, 286] on div "plus" at bounding box center [650, 284] width 23 height 23
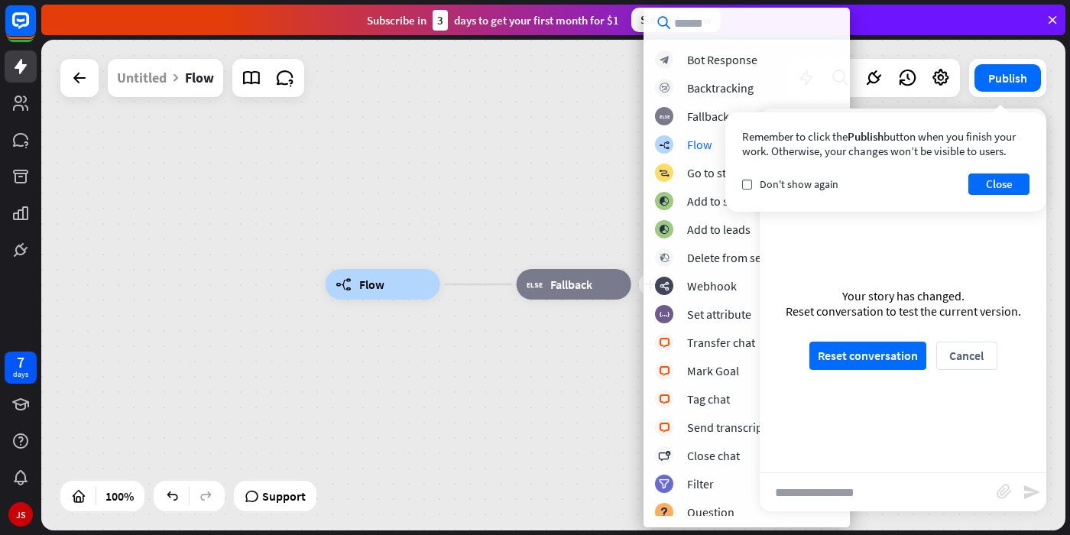
click at [697, 134] on div "block_bot_response Bot Response block_backtracking Backtracking block_fallback …" at bounding box center [747, 283] width 206 height 466
click at [700, 121] on div "Fallback" at bounding box center [708, 116] width 42 height 15
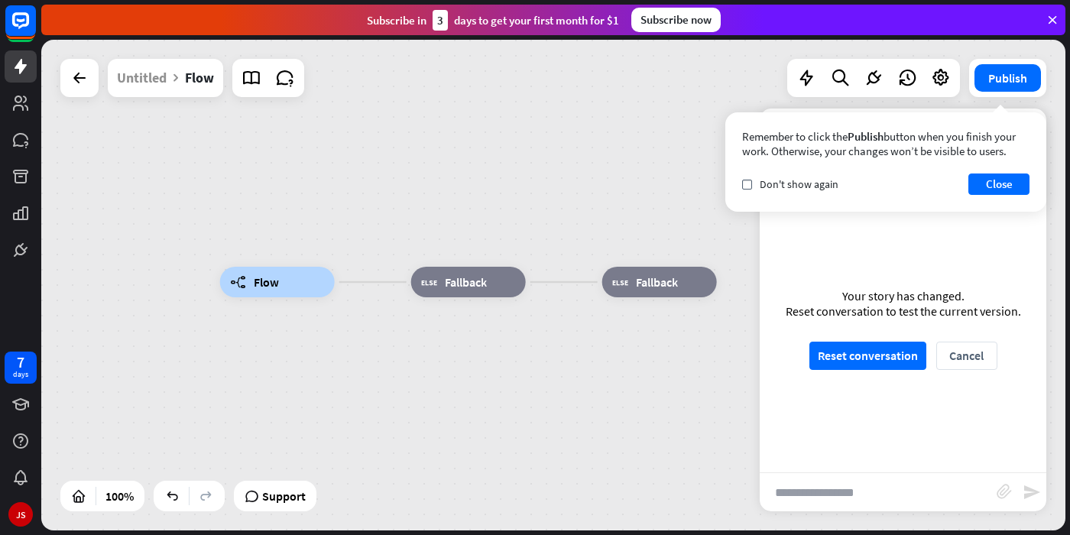
drag, startPoint x: 702, startPoint y: 283, endPoint x: 466, endPoint y: 289, distance: 235.6
click at [603, 287] on div "Edit name more_horiz plus block_fallback Fallback" at bounding box center [660, 282] width 115 height 31
